Goal: Information Seeking & Learning: Find specific fact

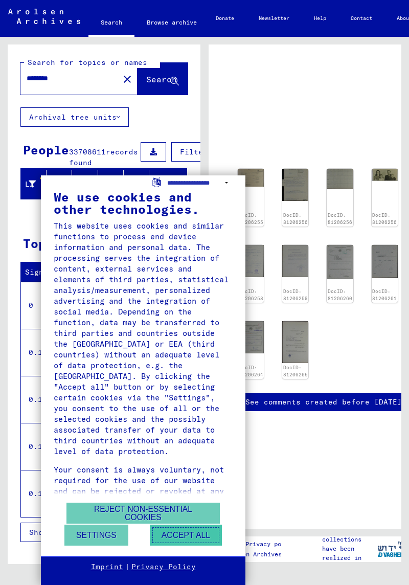
click at [192, 536] on button "Accept all" at bounding box center [186, 535] width 72 height 21
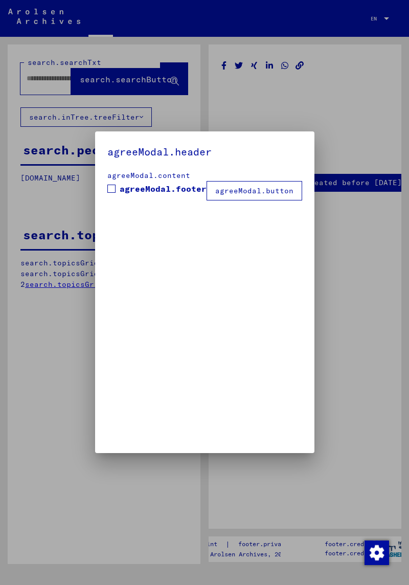
type input "********"
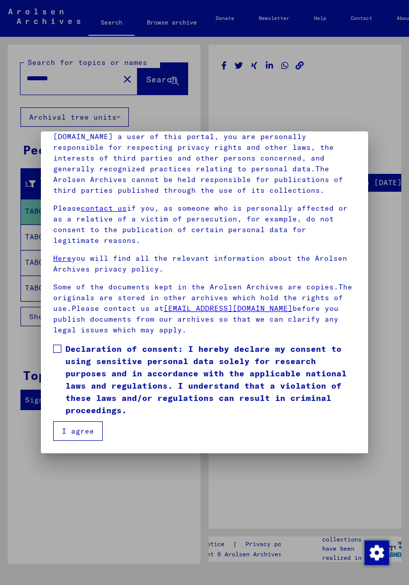
scroll to position [147, 0]
click at [85, 436] on button "I agree" at bounding box center [78, 430] width 50 height 19
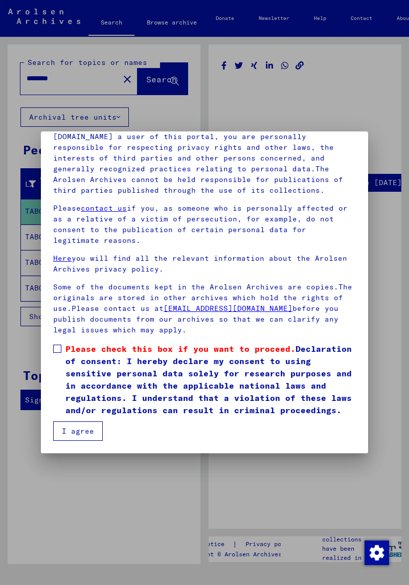
click at [59, 349] on span at bounding box center [57, 349] width 8 height 8
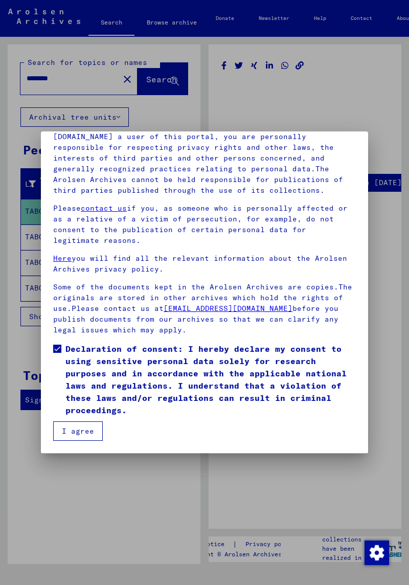
click at [95, 432] on button "I agree" at bounding box center [78, 430] width 50 height 19
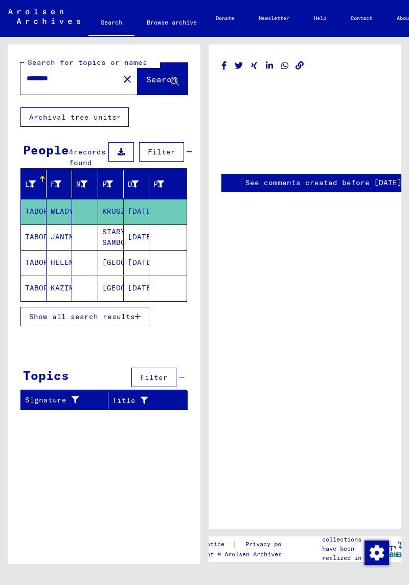
click at [63, 250] on mat-cell "JANINA" at bounding box center [60, 237] width 26 height 25
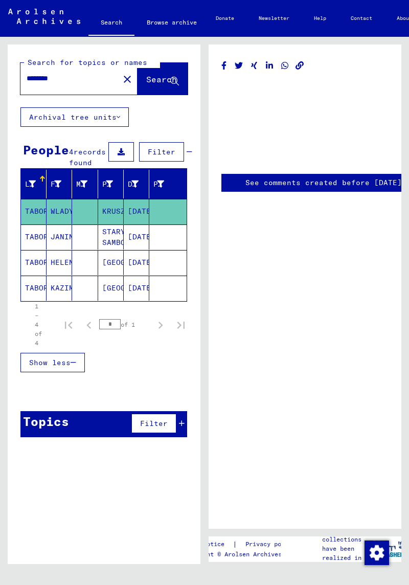
click at [121, 250] on mat-cell "STARY SAMBOR" at bounding box center [111, 237] width 26 height 25
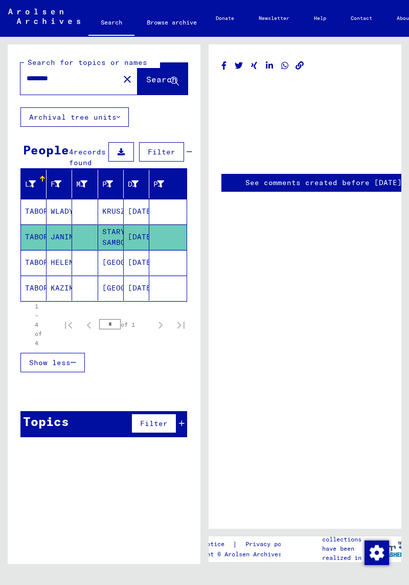
scroll to position [2, 0]
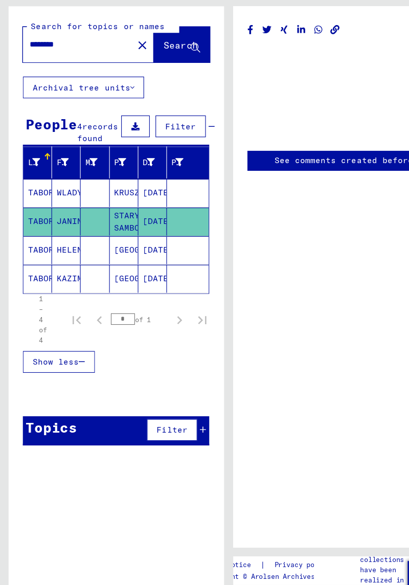
click at [118, 148] on icon at bounding box center [121, 151] width 7 height 7
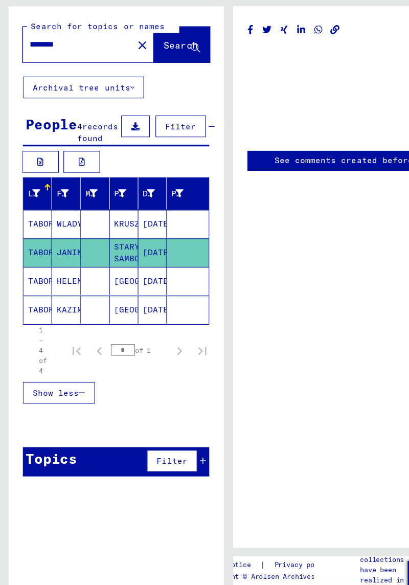
click at [118, 148] on icon at bounding box center [121, 151] width 7 height 7
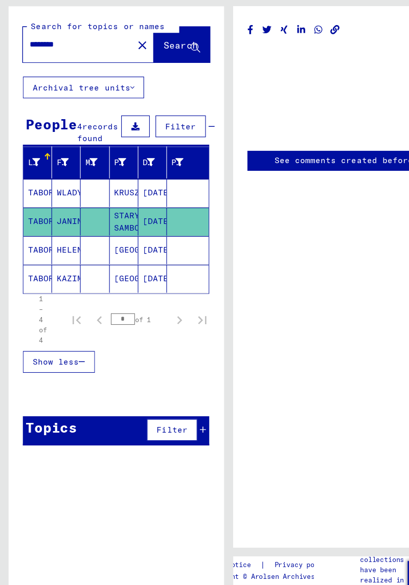
click at [120, 142] on button at bounding box center [121, 151] width 26 height 19
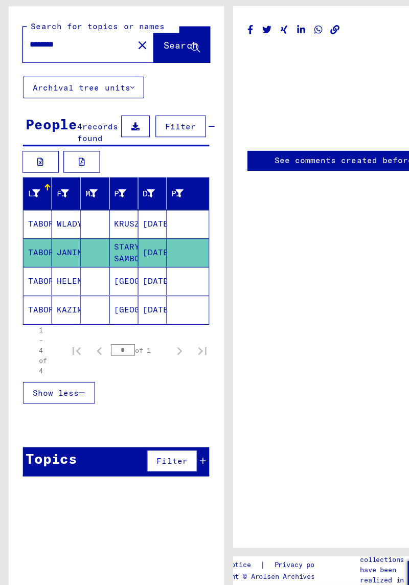
click at [80, 191] on button at bounding box center [73, 183] width 33 height 19
click at [85, 215] on icon at bounding box center [83, 211] width 7 height 7
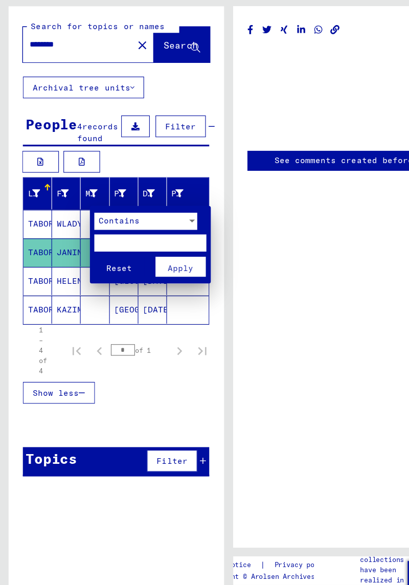
click at [170, 278] on span "Apply" at bounding box center [161, 278] width 23 height 9
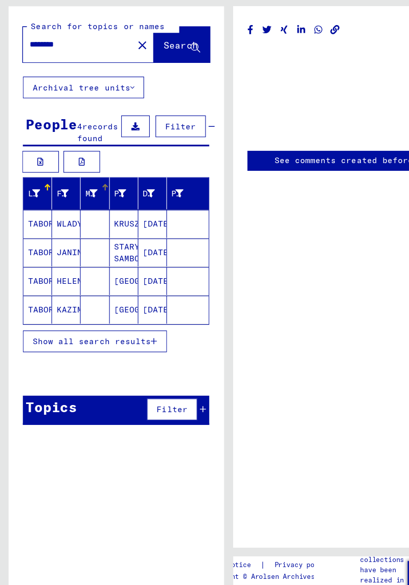
click at [113, 153] on button at bounding box center [121, 151] width 26 height 19
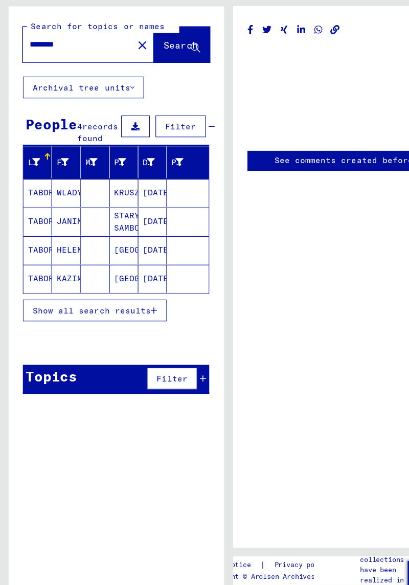
click at [111, 245] on mat-cell "STARY SAMBOR" at bounding box center [111, 237] width 26 height 25
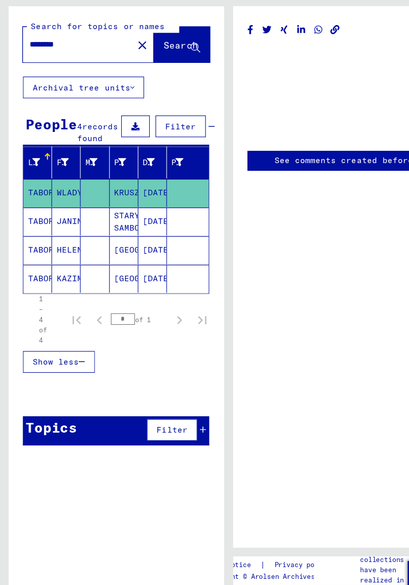
click at [119, 268] on mat-cell "[GEOGRAPHIC_DATA]" at bounding box center [111, 262] width 26 height 25
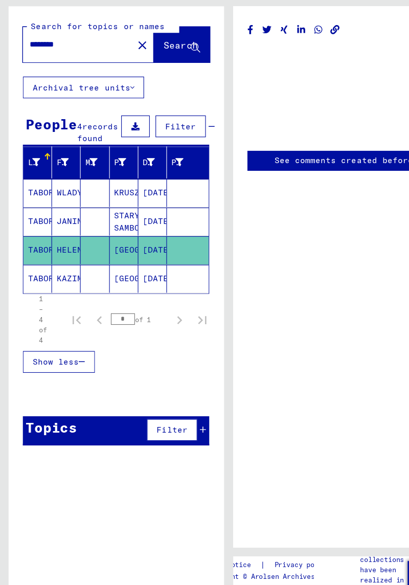
click at [133, 296] on mat-cell "[DATE]" at bounding box center [137, 288] width 26 height 25
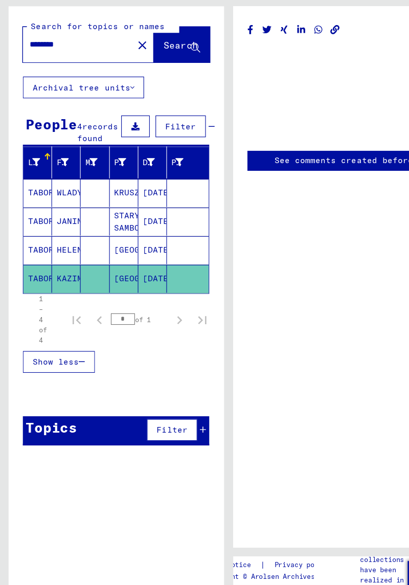
click at [164, 287] on mat-cell at bounding box center [167, 288] width 37 height 25
click at [145, 275] on mat-cell "[DATE]" at bounding box center [137, 262] width 26 height 25
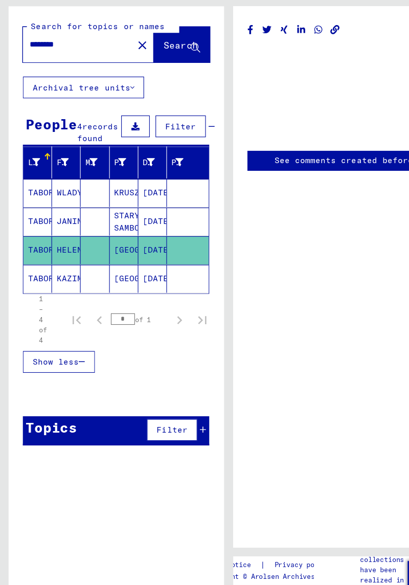
scroll to position [0, 25]
click at [319, 185] on link "See comments created before [DATE]" at bounding box center [299, 182] width 157 height 11
click at [29, 275] on mat-cell "TABOREK" at bounding box center [34, 262] width 26 height 25
click at [52, 269] on mat-cell "HELENA" at bounding box center [60, 262] width 26 height 25
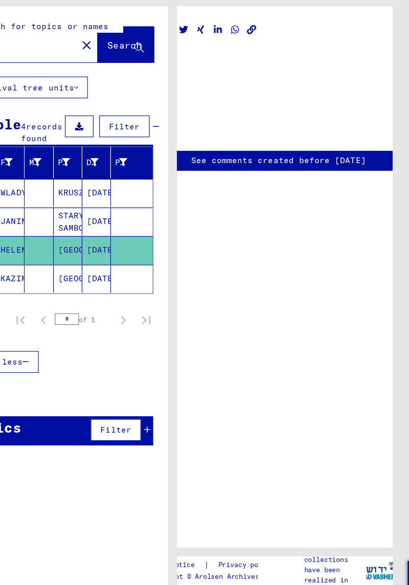
scroll to position [0, 0]
click at [85, 245] on mat-cell "[DATE]" at bounding box center [87, 237] width 26 height 25
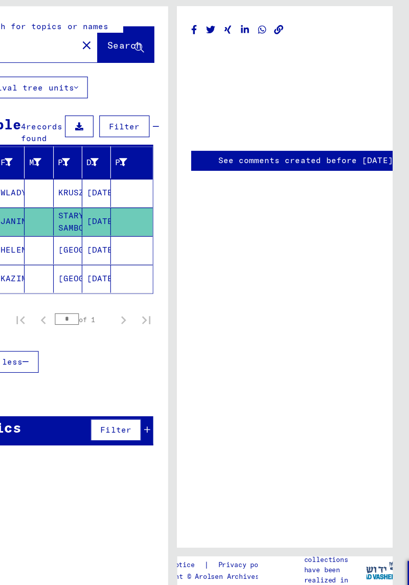
click at [85, 224] on mat-cell "[DATE]" at bounding box center [87, 211] width 26 height 25
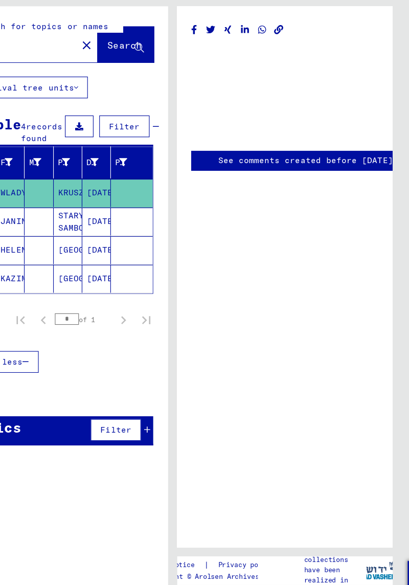
click at [88, 291] on mat-cell "[DATE]" at bounding box center [87, 288] width 26 height 25
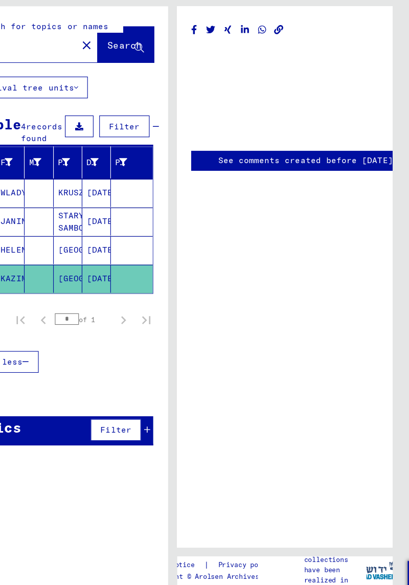
click at [105, 291] on mat-cell at bounding box center [117, 288] width 37 height 25
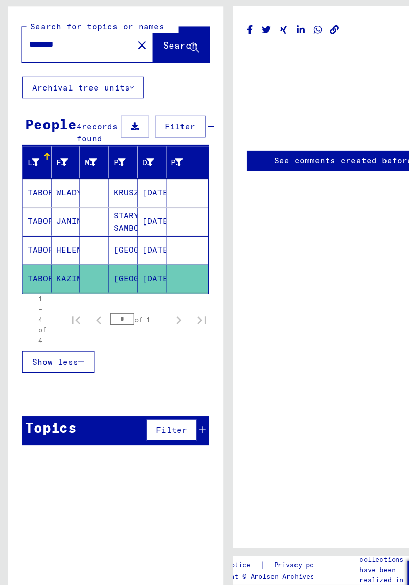
scroll to position [2, 0]
